Goal: Transaction & Acquisition: Subscribe to service/newsletter

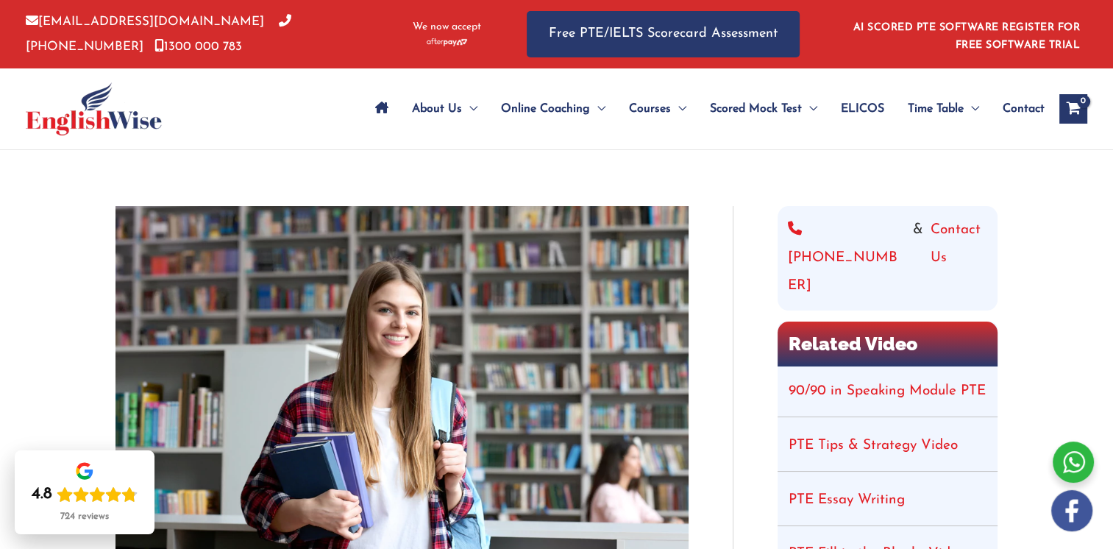
click at [990, 39] on li "AI SCORED PTE SOFTWARE REGISTER FOR FREE SOFTWARE TRIAL" at bounding box center [961, 34] width 235 height 40
click at [950, 28] on link "AI SCORED PTE SOFTWARE REGISTER FOR FREE SOFTWARE TRIAL" at bounding box center [966, 36] width 227 height 29
